Goal: Navigation & Orientation: Find specific page/section

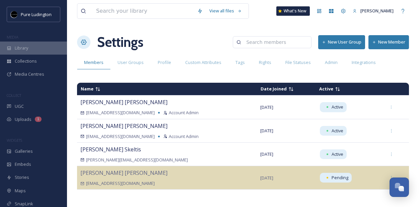
click at [21, 49] on span "Library" at bounding box center [21, 48] width 13 height 6
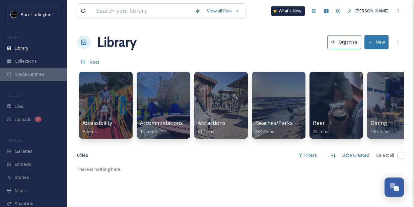
click at [43, 70] on div "Media Centres" at bounding box center [33, 74] width 67 height 13
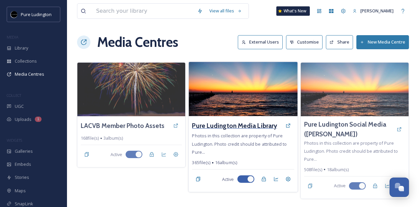
click at [218, 121] on h3 "Pure Ludington Media Library" at bounding box center [234, 126] width 85 height 10
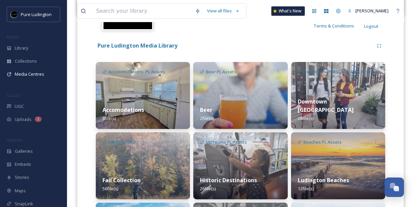
scroll to position [95, 0]
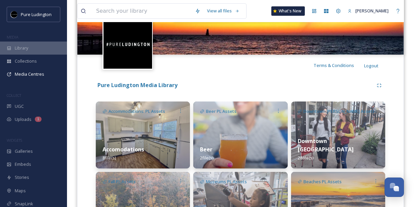
click at [27, 49] on span "Library" at bounding box center [21, 48] width 13 height 6
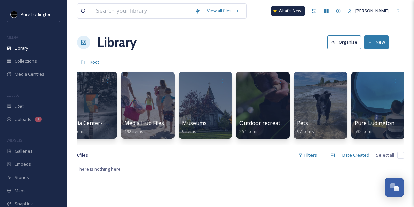
scroll to position [0, 887]
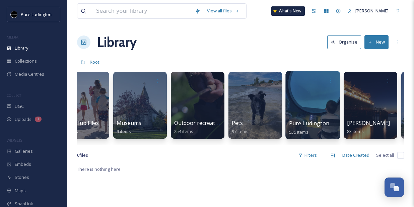
click at [304, 101] on div at bounding box center [312, 105] width 55 height 68
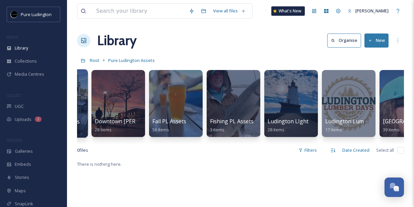
scroll to position [0, 221]
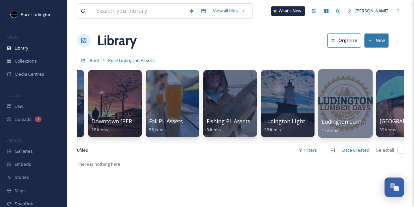
click at [342, 97] on div at bounding box center [345, 103] width 55 height 68
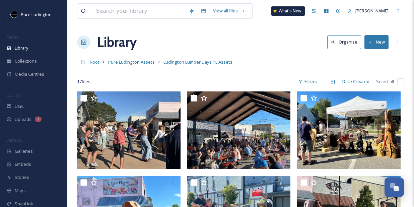
click at [283, 67] on div "Root Pure Ludington Assets Ludington Lumber Days PL Assets" at bounding box center [240, 62] width 327 height 13
click at [395, 45] on div "More Options" at bounding box center [398, 42] width 12 height 12
click at [393, 44] on div "More Options" at bounding box center [398, 42] width 12 height 12
click at [300, 62] on div "Root Pure Ludington Assets Ludington Lumber Days PL Assets" at bounding box center [240, 62] width 327 height 13
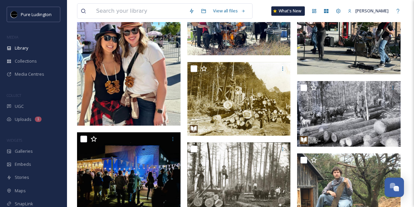
scroll to position [223, 0]
